Goal: Submit feedback/report problem

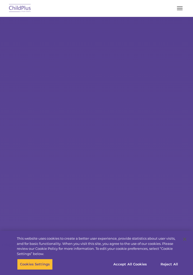
select select "MEDIUM"
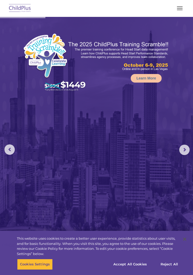
click at [180, 11] on button "button" at bounding box center [179, 8] width 11 height 8
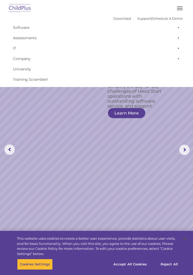
click at [181, 7] on span "button" at bounding box center [180, 6] width 6 height 1
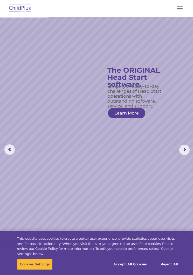
click at [178, 11] on button "button" at bounding box center [179, 8] width 11 height 8
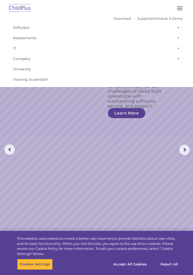
click at [177, 12] on button "button" at bounding box center [179, 8] width 11 height 8
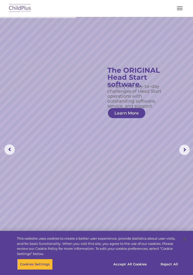
click at [179, 8] on span "button" at bounding box center [180, 8] width 6 height 1
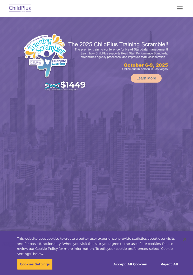
select select "MEDIUM"
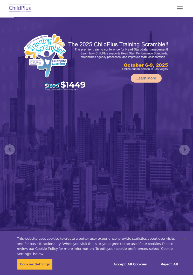
click at [179, 8] on span "button" at bounding box center [180, 8] width 6 height 1
